Goal: Information Seeking & Learning: Learn about a topic

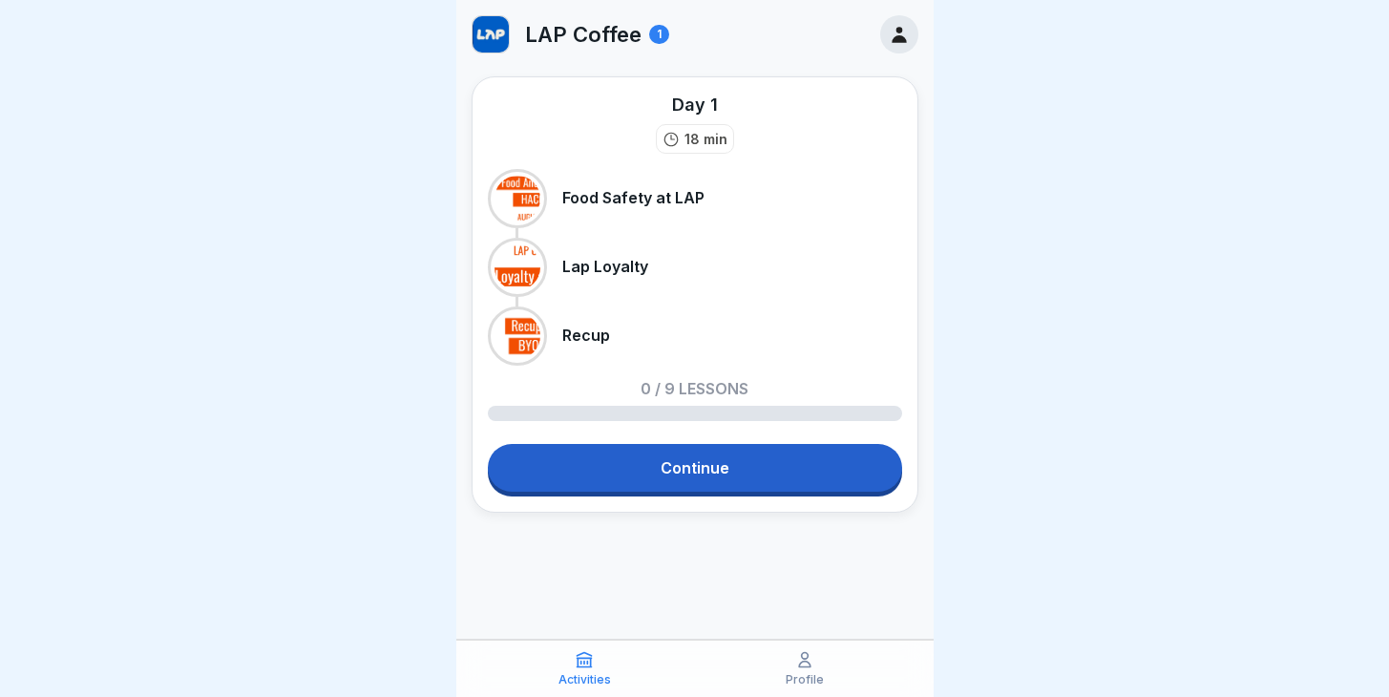
scroll to position [14, 0]
click at [716, 444] on link "Continue" at bounding box center [695, 468] width 414 height 48
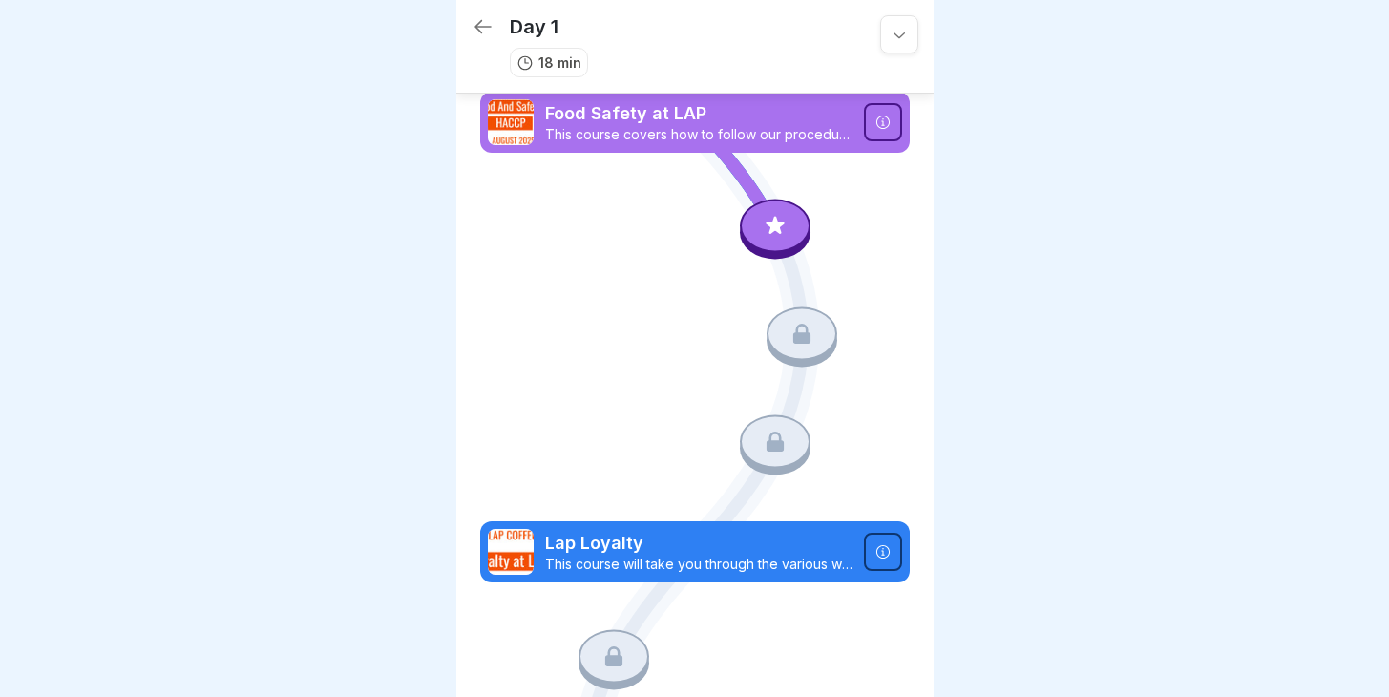
click at [763, 216] on icon at bounding box center [775, 226] width 25 height 25
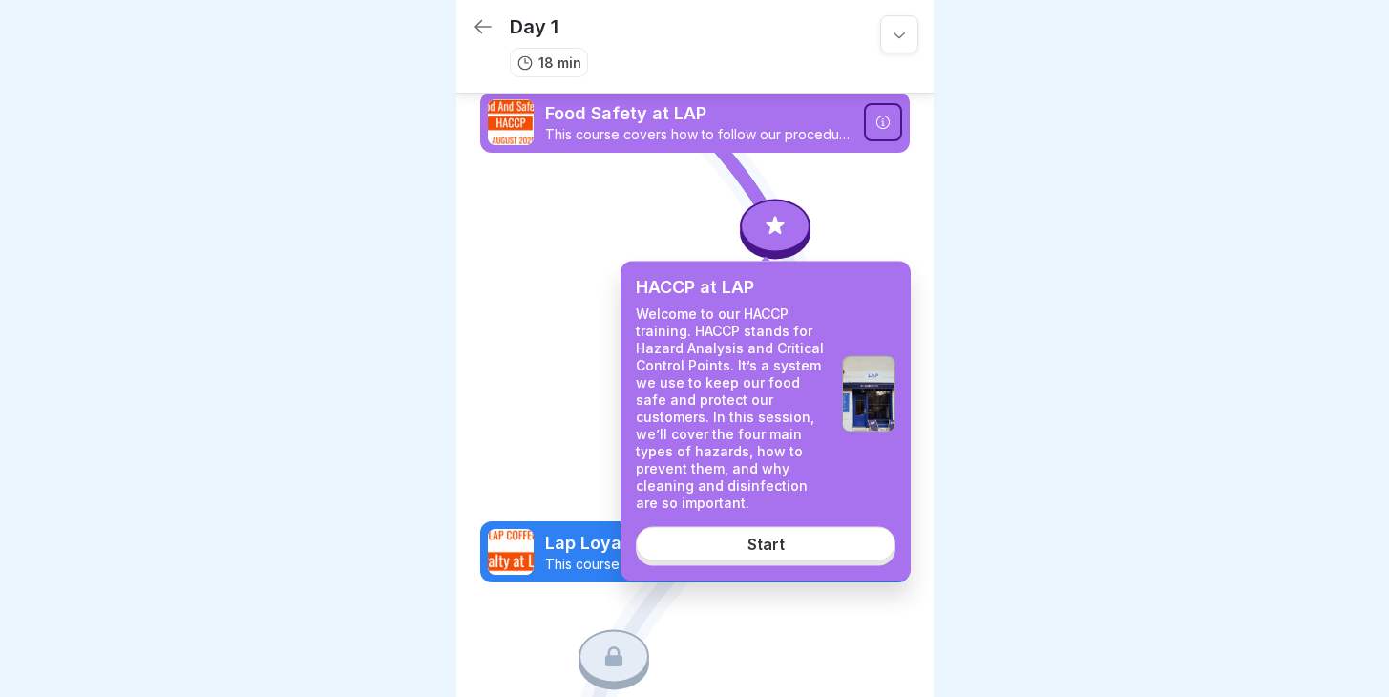
click at [774, 502] on div "HACCP at LAP Welcome to our HACCP training. HACCP stands for Hazard Analysis an…" at bounding box center [765, 421] width 290 height 320
click at [778, 534] on div "Start" at bounding box center [765, 542] width 37 height 17
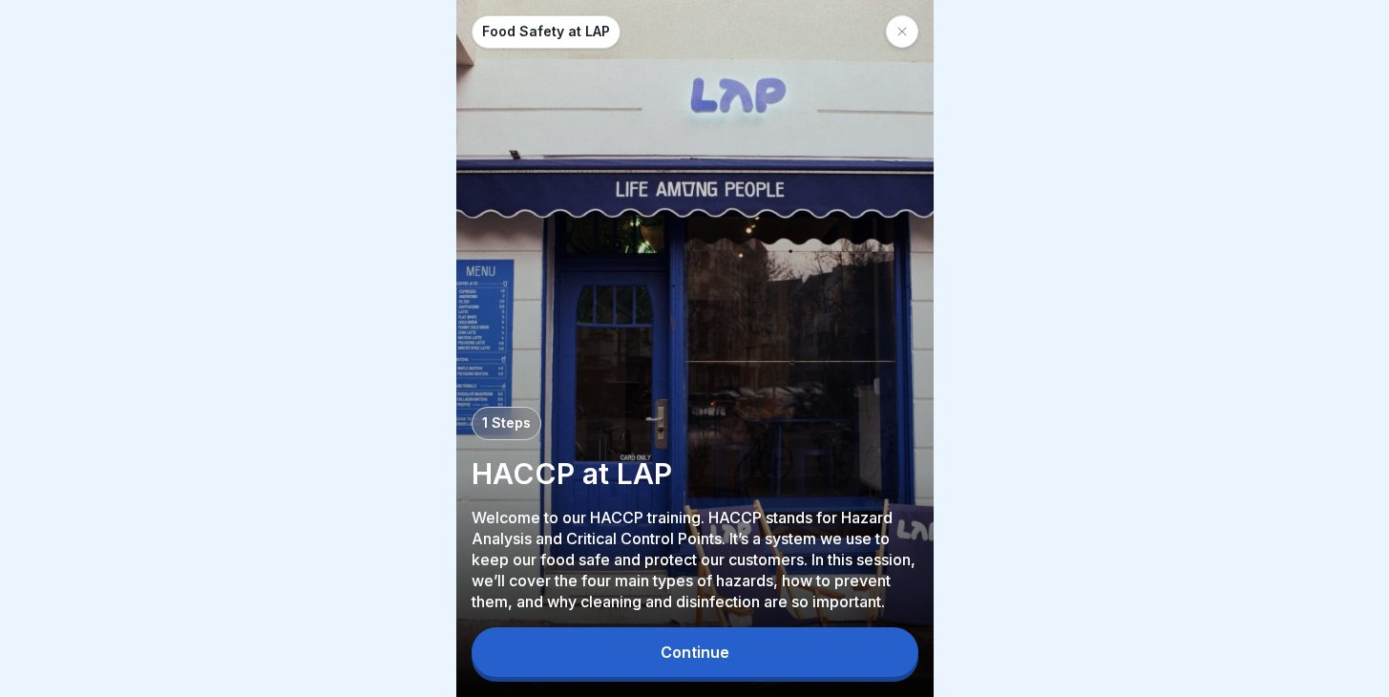
scroll to position [14, 0]
click at [741, 665] on button "Continue" at bounding box center [694, 652] width 447 height 50
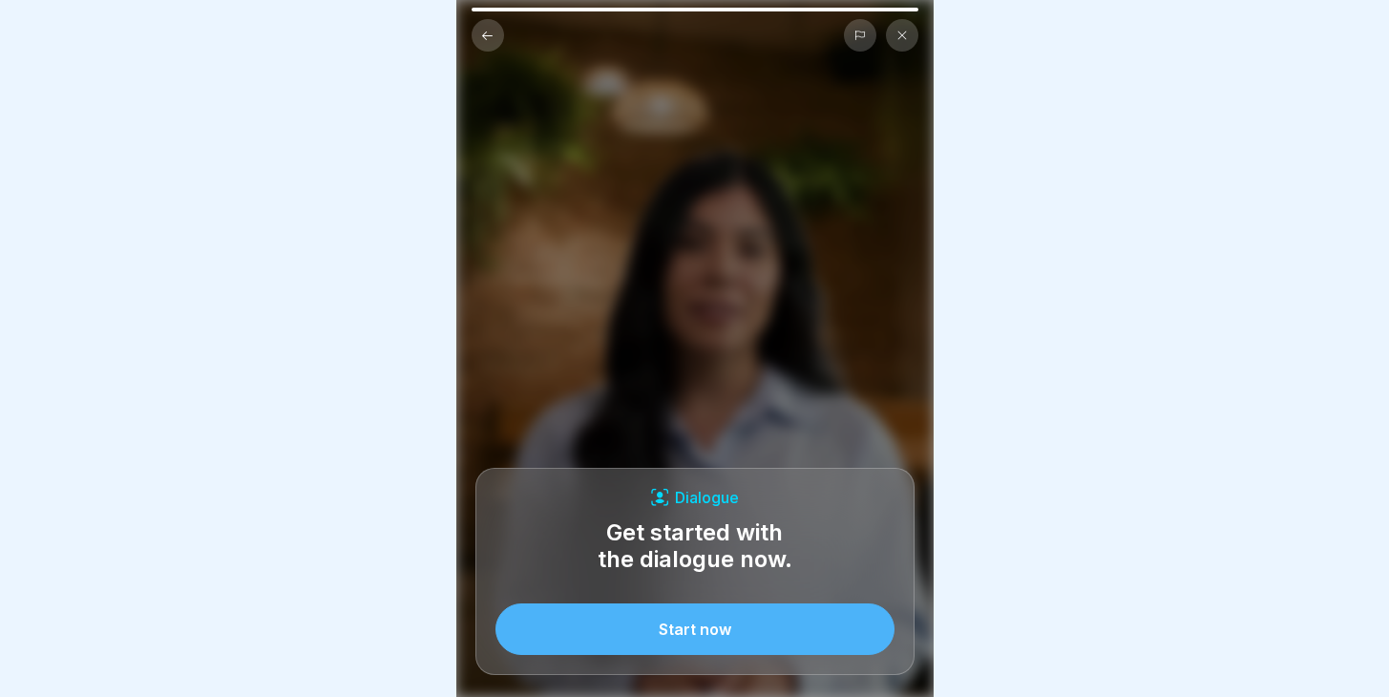
click at [745, 653] on button "Start now" at bounding box center [694, 629] width 399 height 52
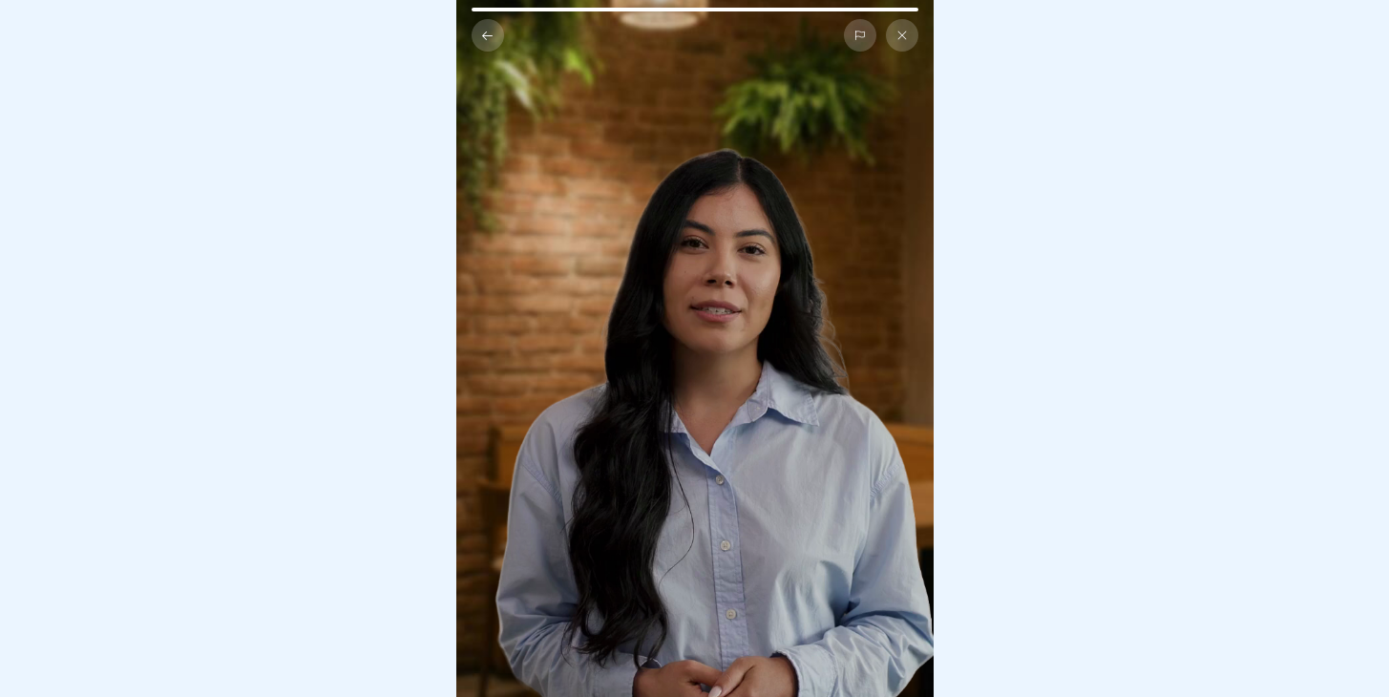
scroll to position [0, 0]
click at [488, 41] on icon at bounding box center [487, 36] width 14 height 14
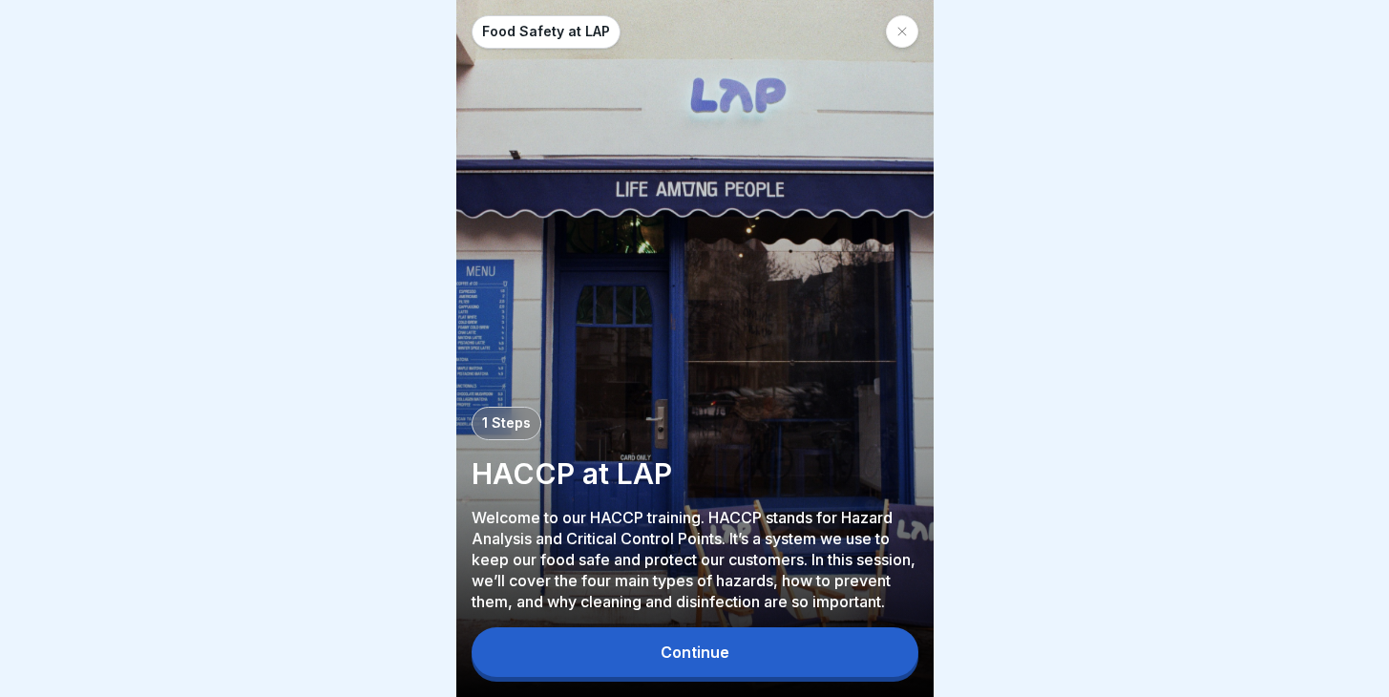
click at [903, 41] on div at bounding box center [902, 31] width 32 height 32
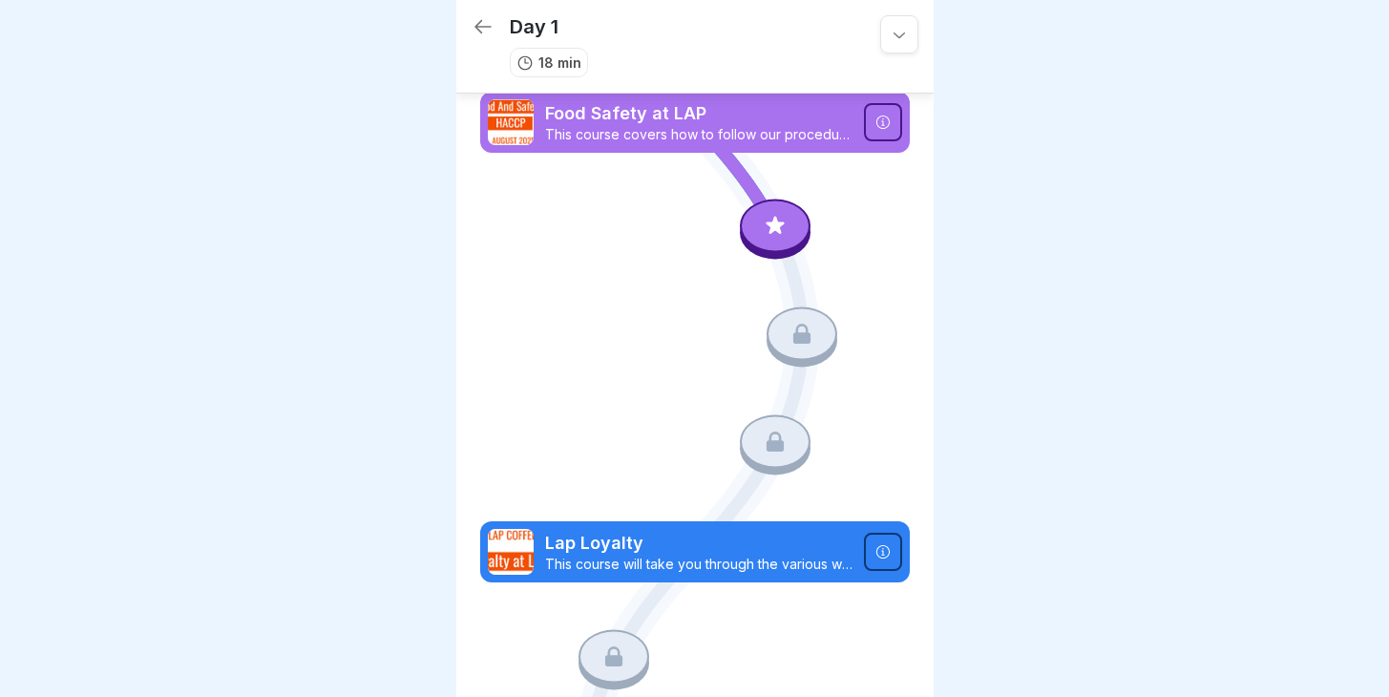
click at [482, 25] on icon at bounding box center [482, 26] width 23 height 23
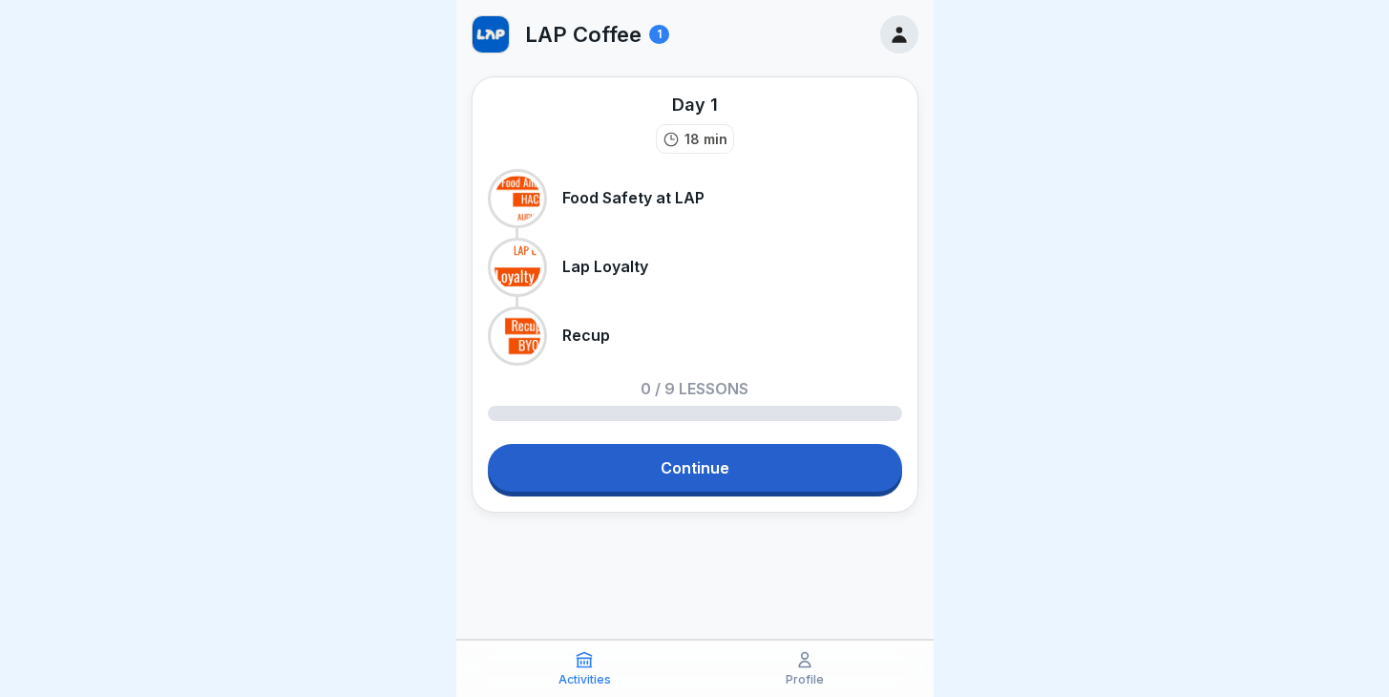
scroll to position [14, 0]
click at [831, 663] on div "Profile" at bounding box center [805, 668] width 211 height 36
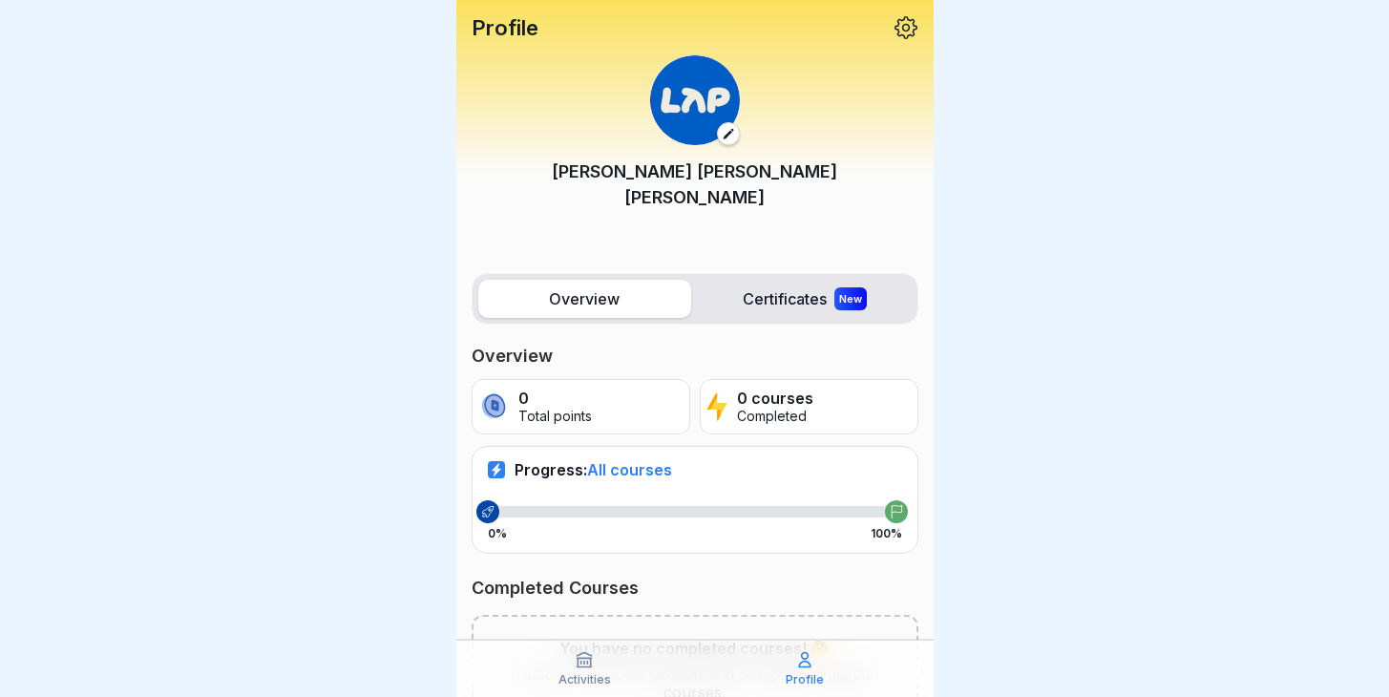
click at [583, 675] on p "Activities" at bounding box center [584, 679] width 52 height 13
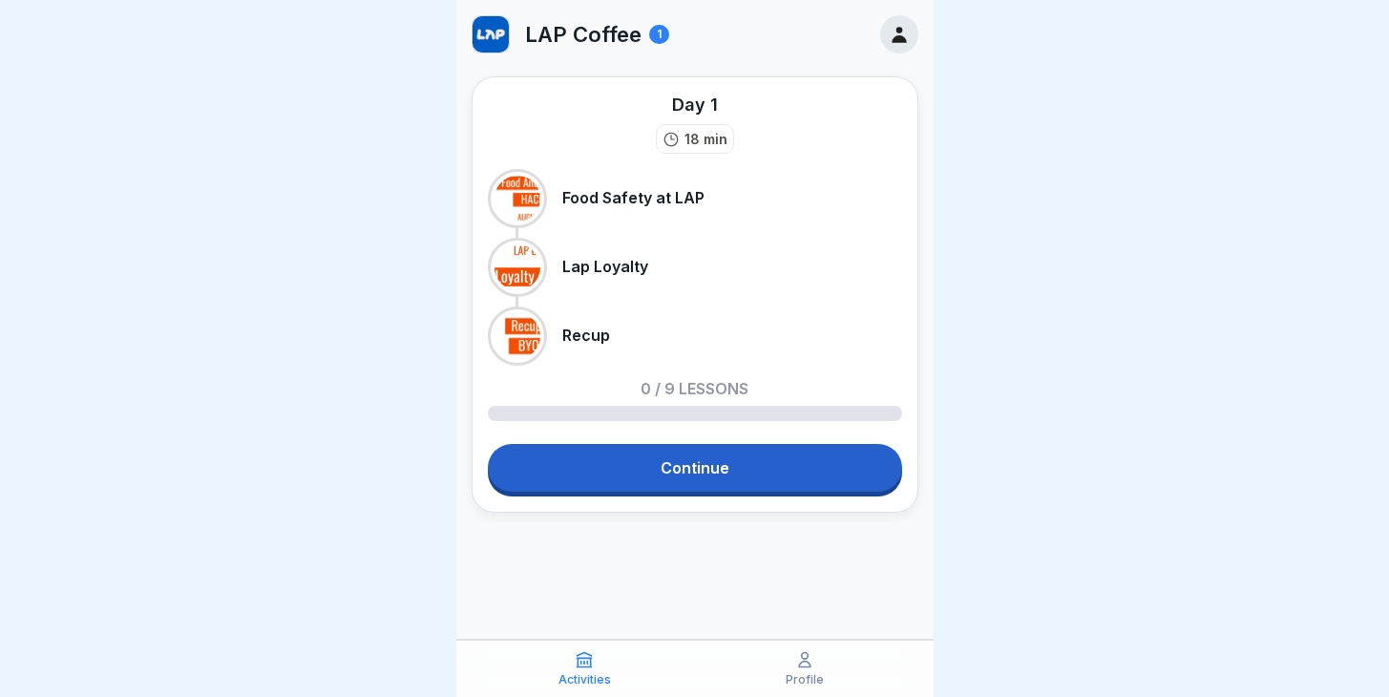
click at [794, 673] on p "Profile" at bounding box center [804, 679] width 38 height 13
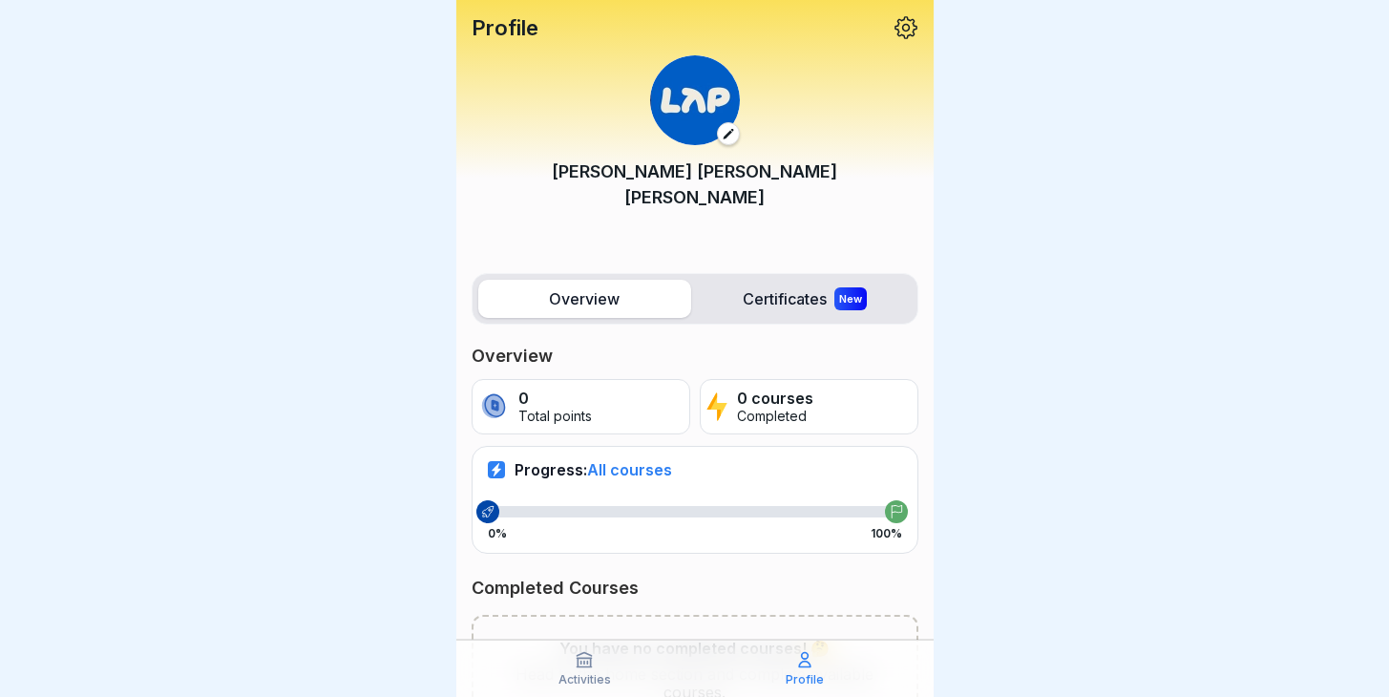
scroll to position [100, 0]
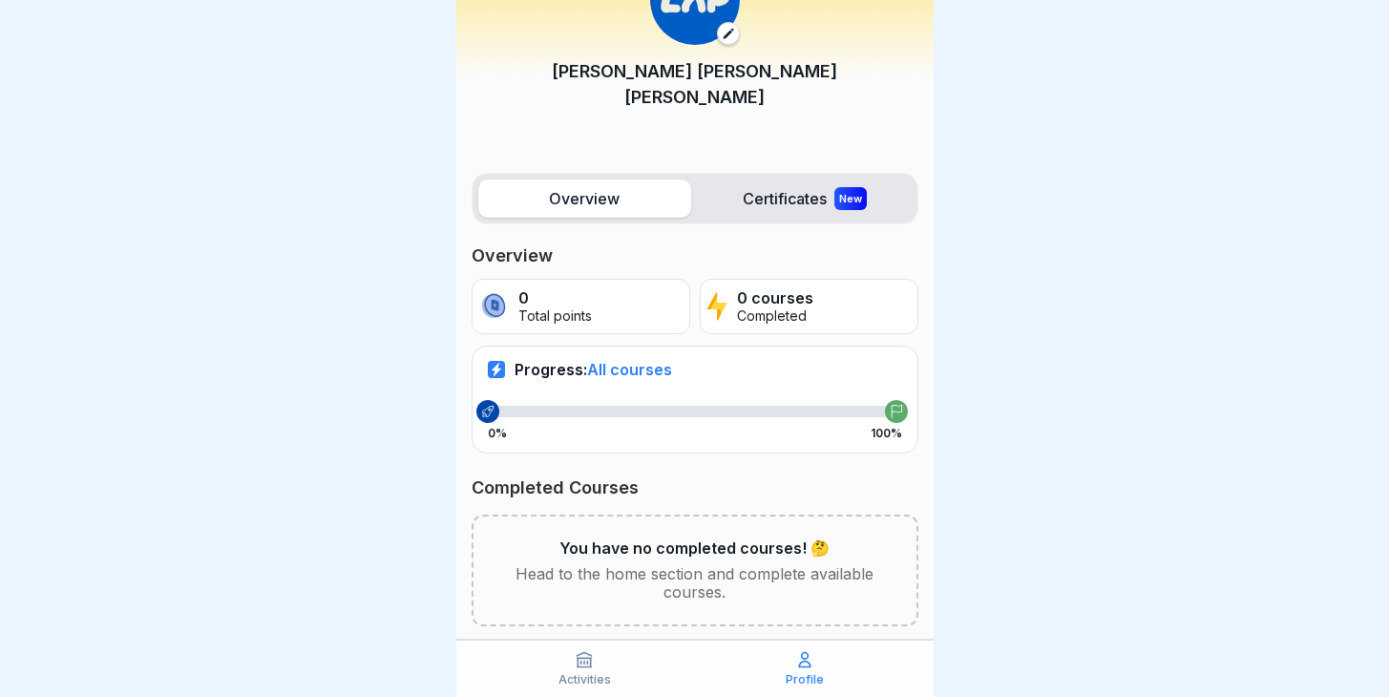
click at [774, 179] on label "Certificates New" at bounding box center [805, 198] width 213 height 38
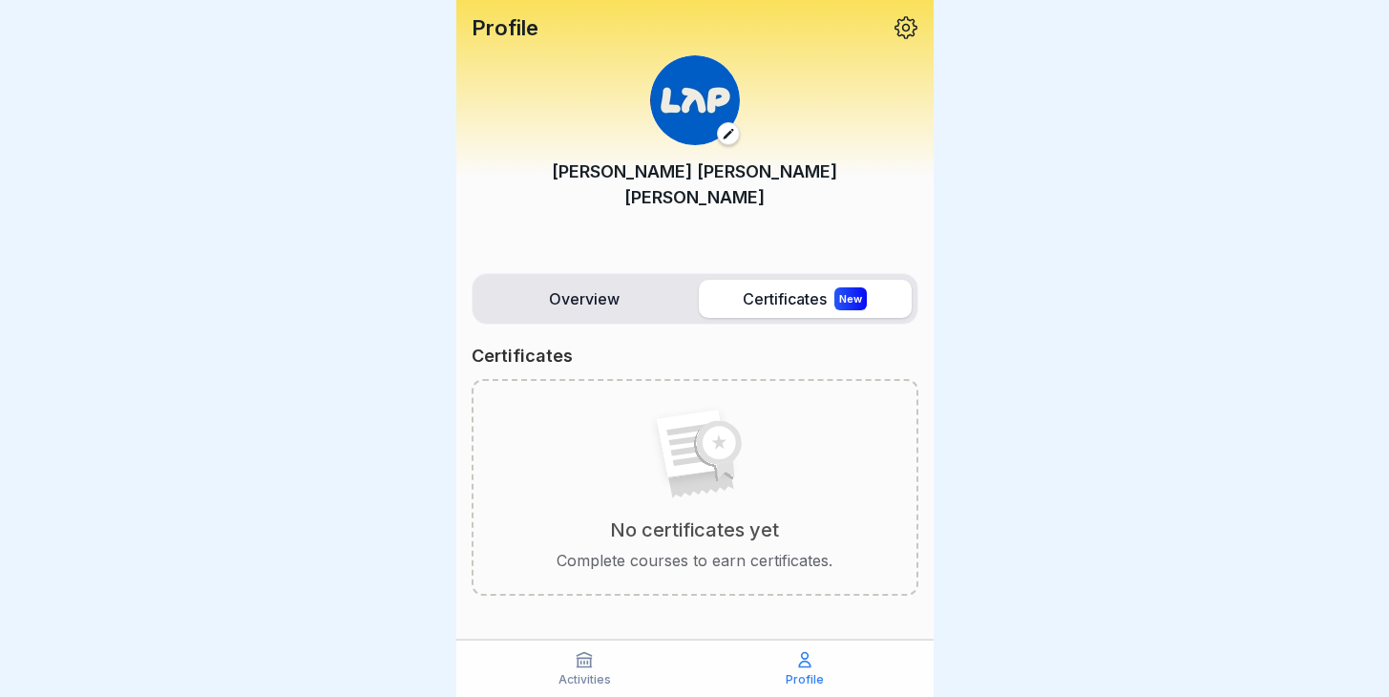
click at [588, 671] on div "Activities" at bounding box center [584, 668] width 211 height 36
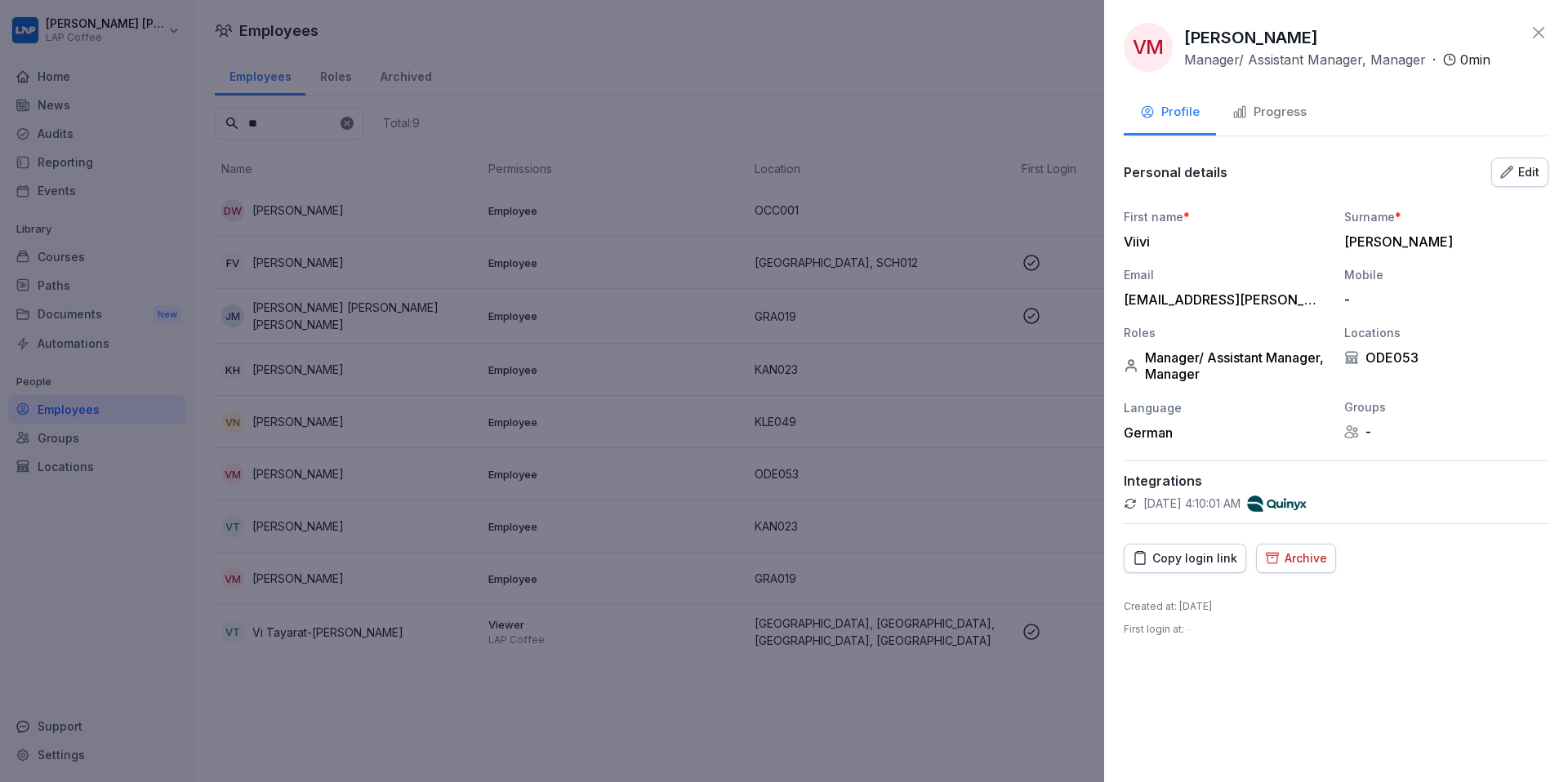
click at [1527, 41] on div "VM [PERSON_NAME] Manager/ Assistant Manager, Manager · 0 min" at bounding box center [1336, 47] width 425 height 49
click at [1531, 33] on icon at bounding box center [1539, 33] width 20 height 20
